Goal: Check status

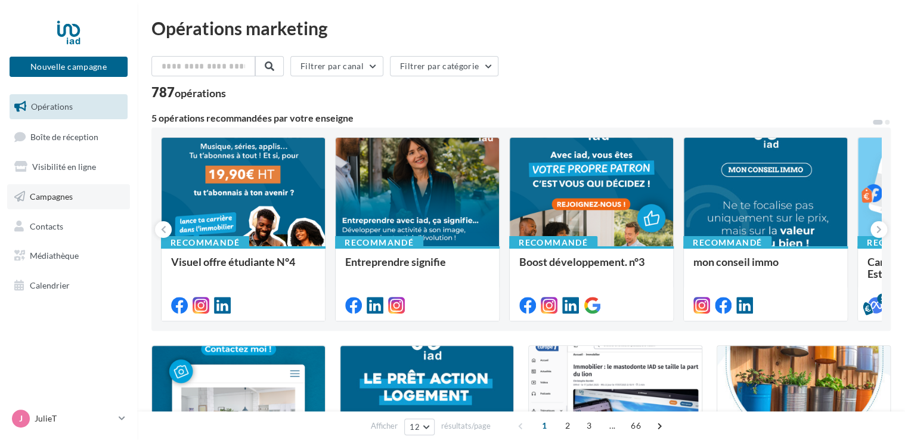
click at [62, 188] on link "Campagnes" at bounding box center [68, 196] width 123 height 25
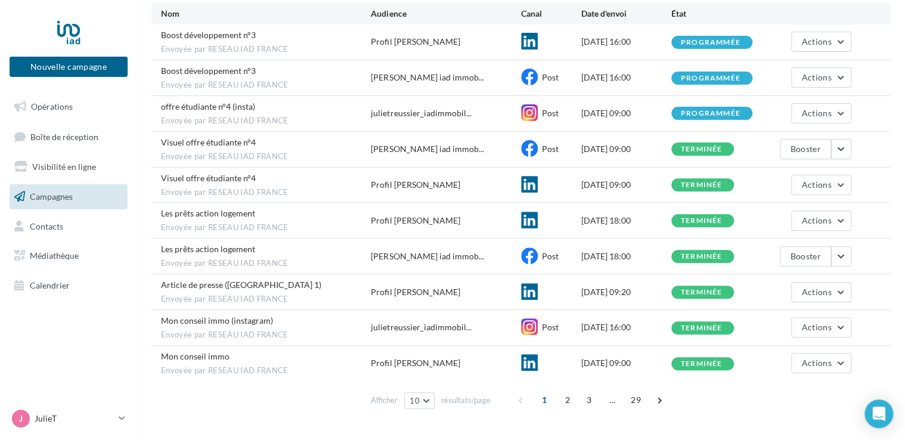
scroll to position [154, 0]
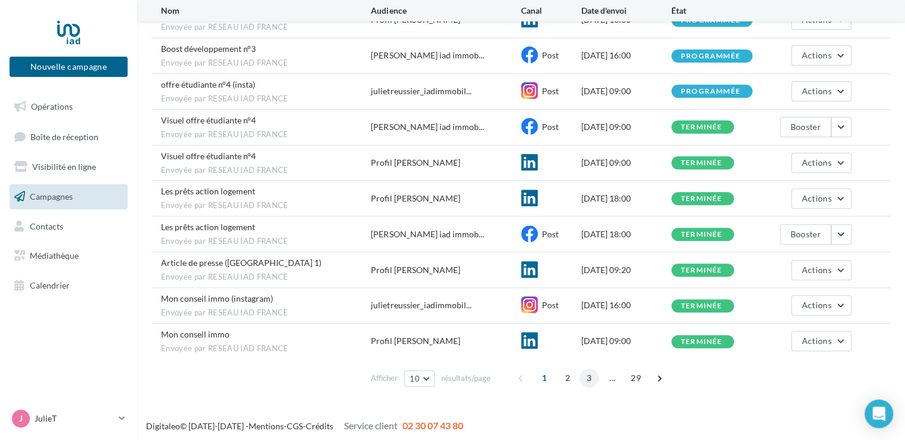
click at [593, 380] on span "3" at bounding box center [589, 377] width 19 height 19
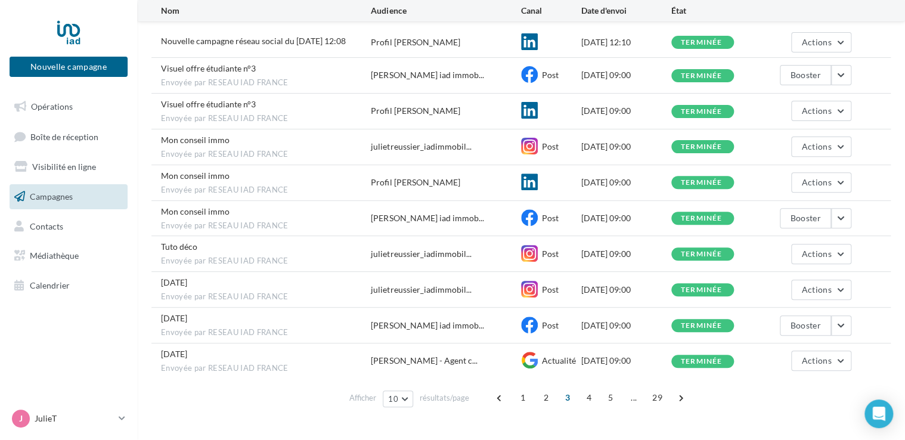
scroll to position [149, 0]
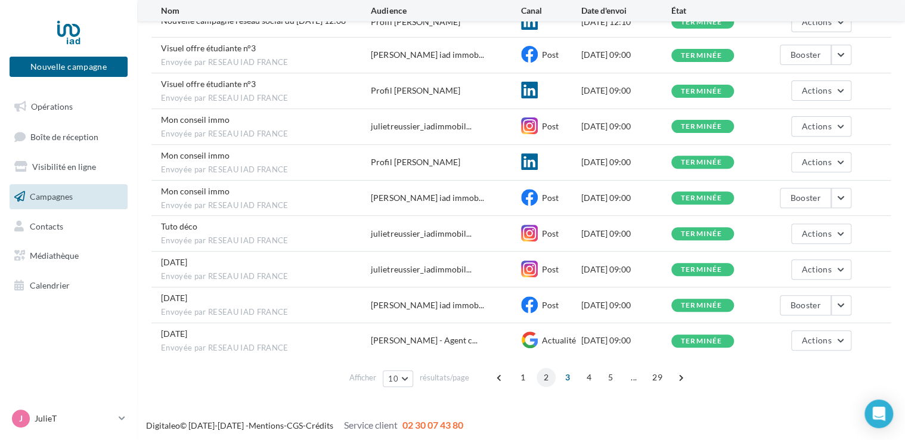
click at [541, 373] on span "2" at bounding box center [546, 377] width 19 height 19
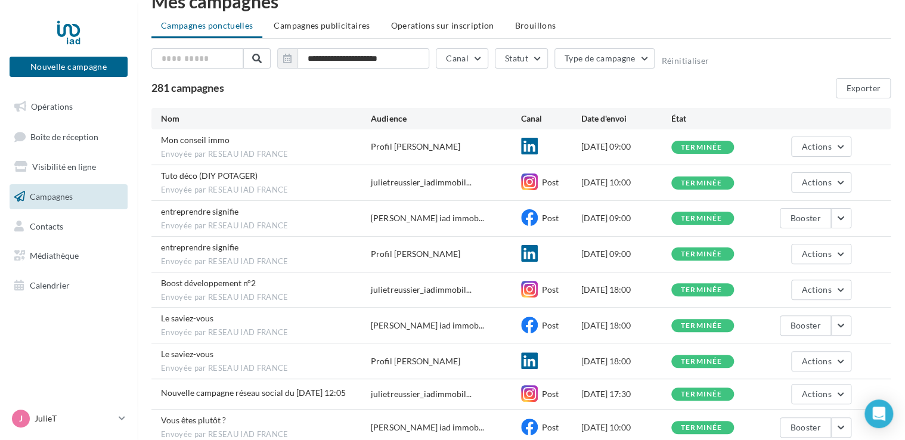
scroll to position [24, 0]
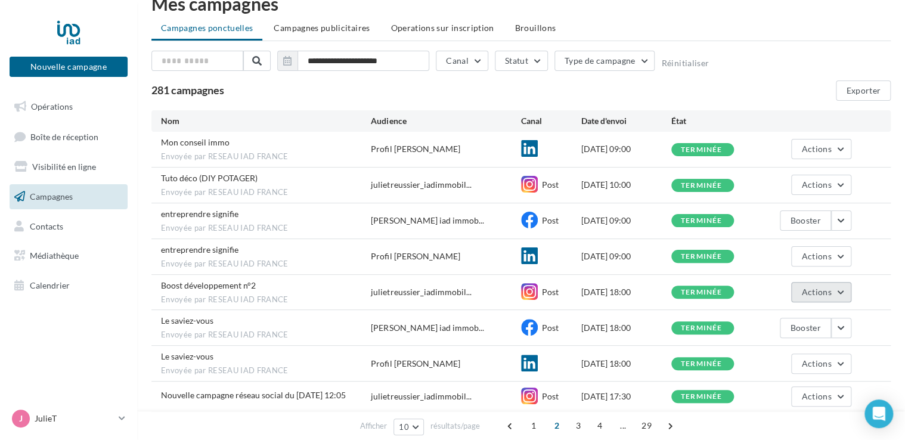
click at [839, 290] on button "Actions" at bounding box center [821, 292] width 60 height 20
click at [870, 288] on div "Boost développement n°2 Envoyée par RESEAU IAD FRANCE julietreussier_iadimmobil…" at bounding box center [520, 292] width 739 height 35
click at [533, 431] on span "1" at bounding box center [533, 425] width 19 height 19
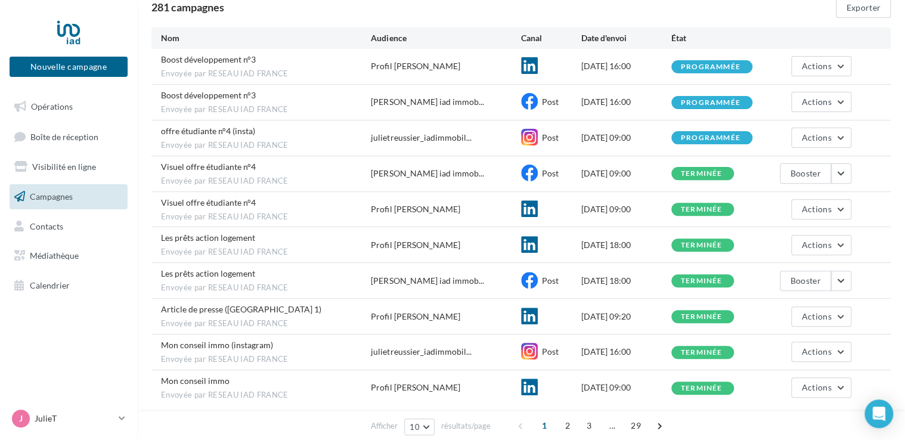
scroll to position [35, 0]
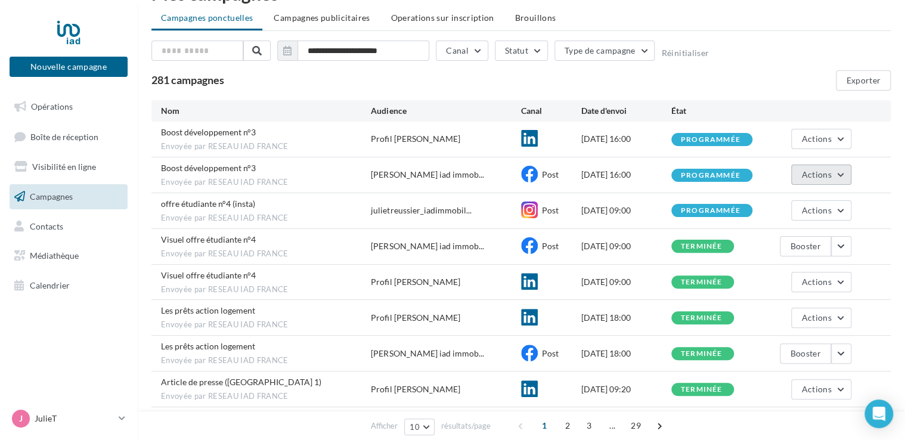
click at [844, 176] on button "Actions" at bounding box center [821, 175] width 60 height 20
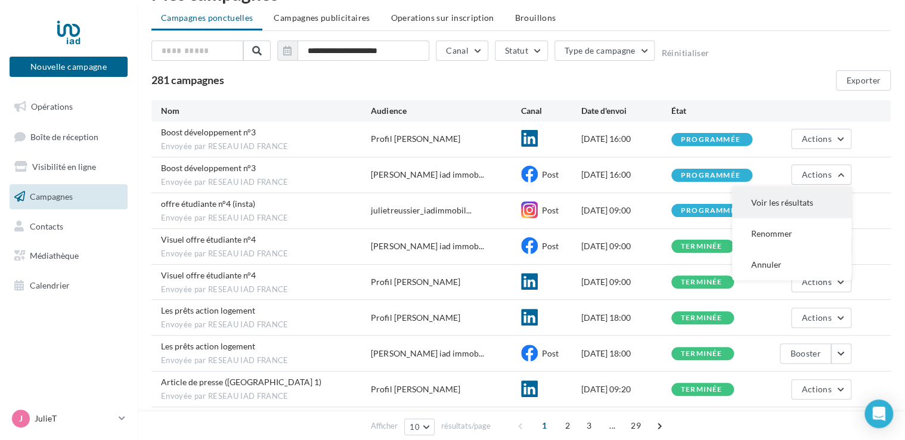
click at [758, 205] on button "Voir les résultats" at bounding box center [791, 202] width 119 height 31
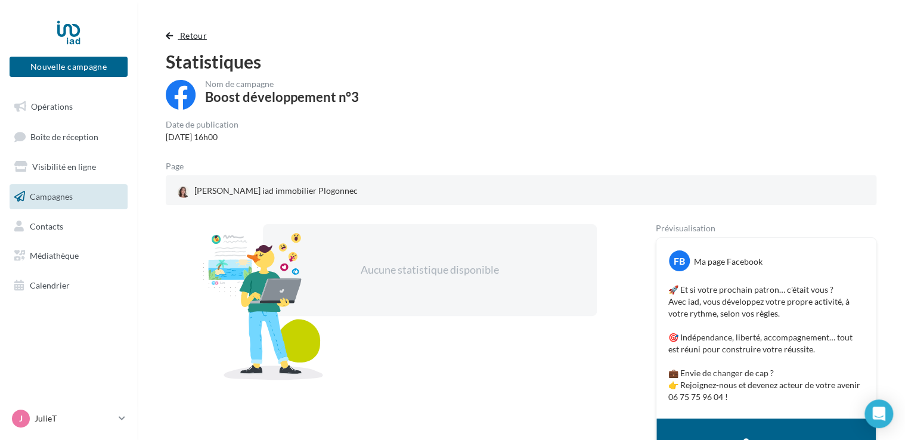
click at [192, 32] on span "Retour" at bounding box center [193, 35] width 27 height 10
